Goal: Transaction & Acquisition: Download file/media

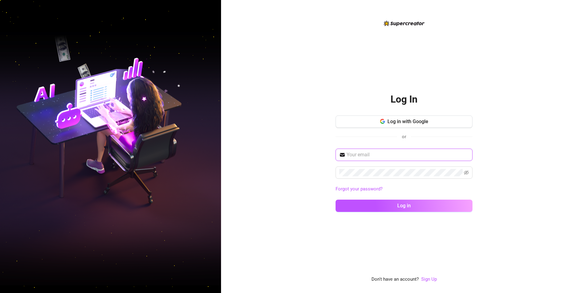
click at [394, 157] on input "text" at bounding box center [408, 154] width 122 height 7
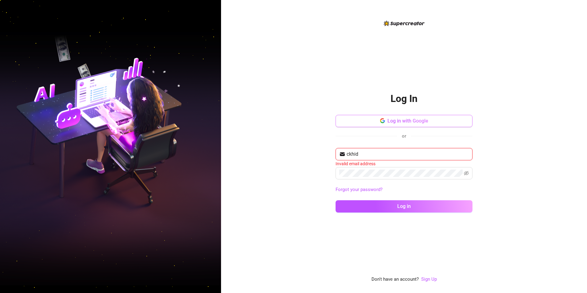
type input "ckhid"
click at [412, 122] on span "Log in with Google" at bounding box center [408, 121] width 41 height 6
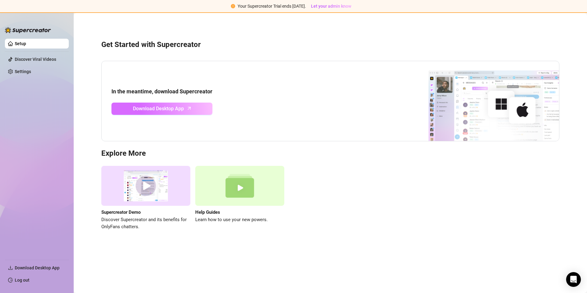
click at [182, 106] on span "Download Desktop App" at bounding box center [158, 109] width 51 height 8
